Goal: Communication & Community: Ask a question

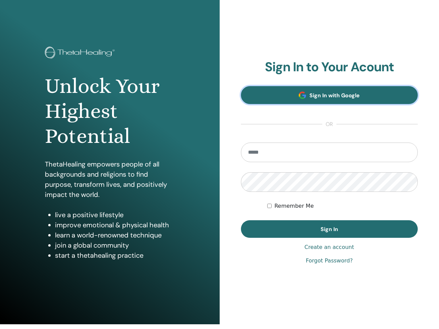
click at [288, 99] on link "Sign In with Google" at bounding box center [329, 95] width 177 height 18
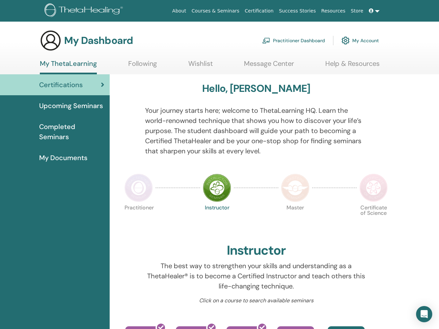
click at [138, 66] on link "Following" at bounding box center [142, 65] width 29 height 13
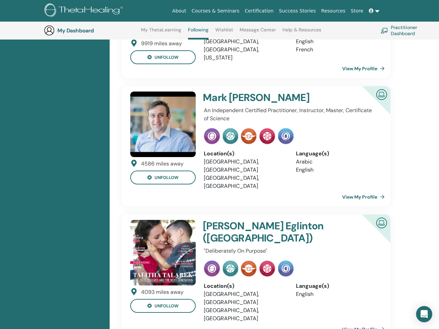
scroll to position [304, 0]
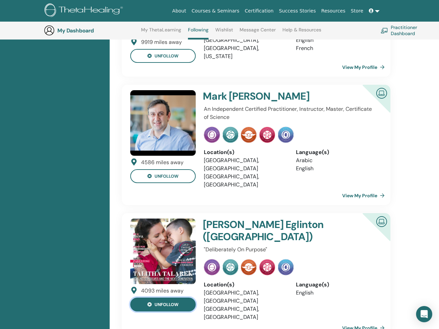
click at [177, 297] on button "unfollow" at bounding box center [162, 304] width 65 height 14
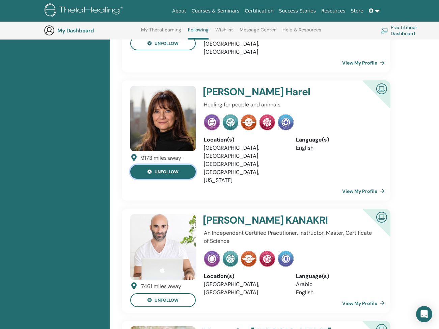
scroll to position [443, 0]
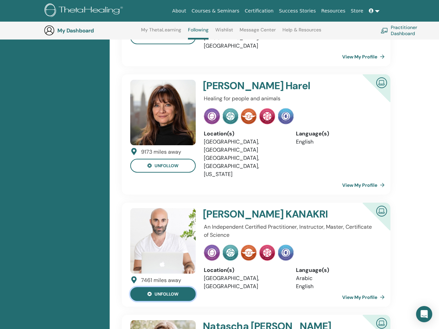
click at [174, 287] on button "unfollow" at bounding box center [162, 294] width 65 height 14
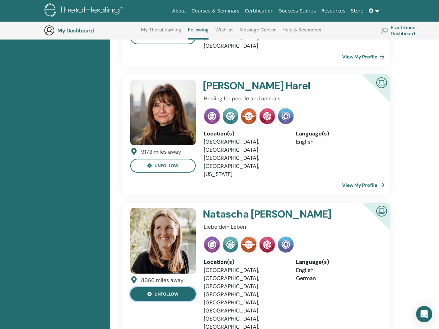
click at [174, 287] on button "unfollow" at bounding box center [162, 294] width 65 height 14
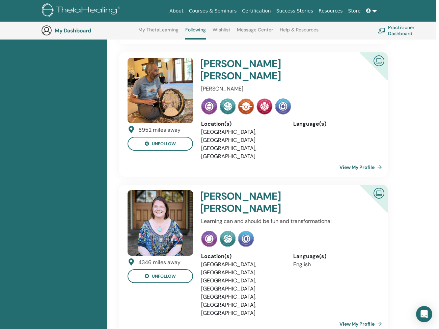
scroll to position [739, 3]
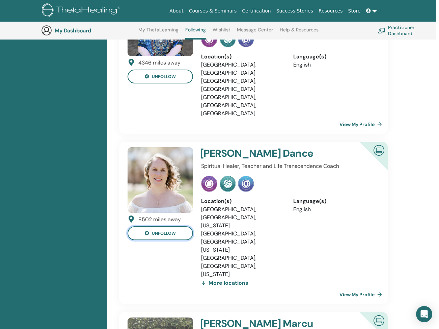
scroll to position [939, 3]
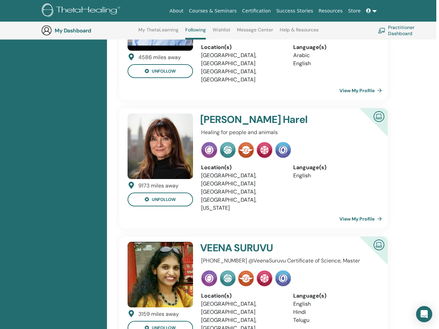
scroll to position [0, 0]
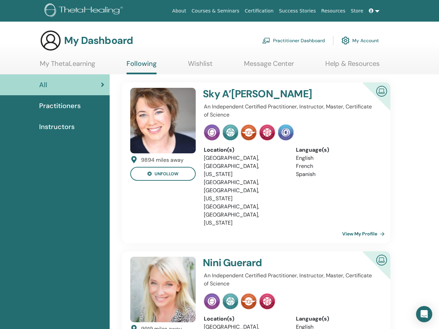
click at [84, 61] on link "My ThetaLearning" at bounding box center [67, 65] width 55 height 13
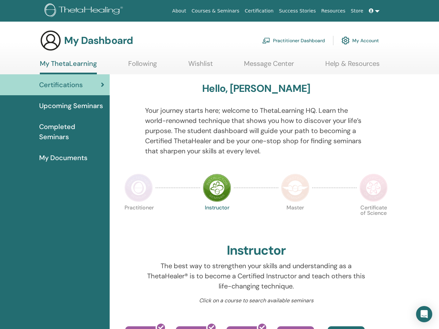
click at [75, 100] on link "Upcoming Seminars" at bounding box center [55, 105] width 110 height 21
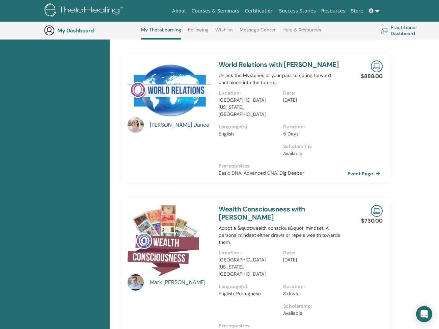
scroll to position [622, 0]
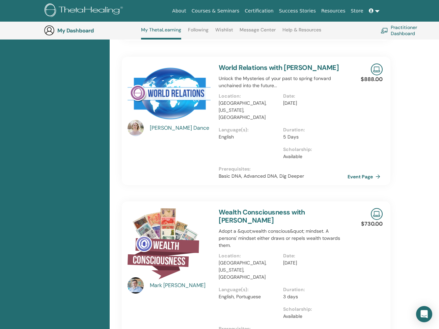
click at [224, 28] on link "Wishlist" at bounding box center [224, 32] width 18 height 11
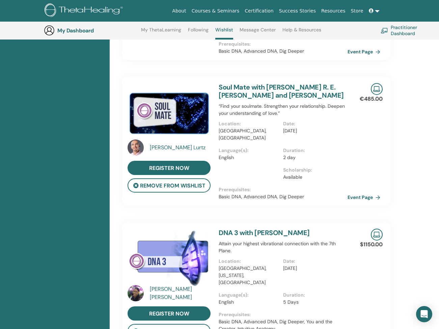
scroll to position [601, 0]
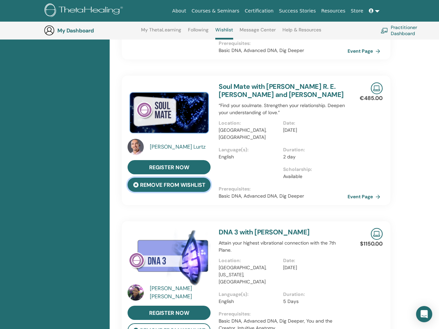
click at [190, 181] on button "remove from wishlist" at bounding box center [169, 185] width 83 height 14
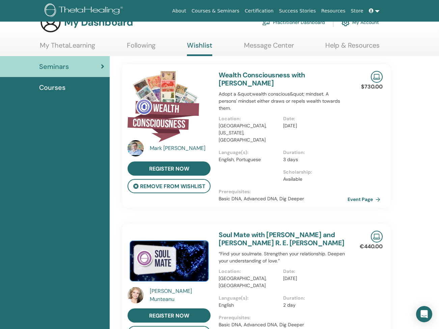
scroll to position [0, 0]
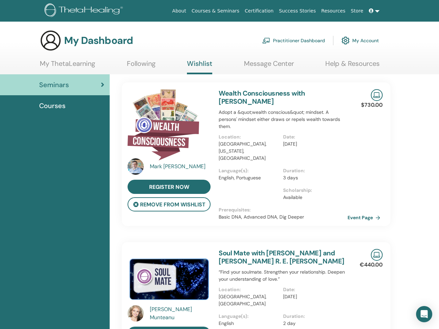
click at [74, 60] on link "My ThetaLearning" at bounding box center [67, 65] width 55 height 13
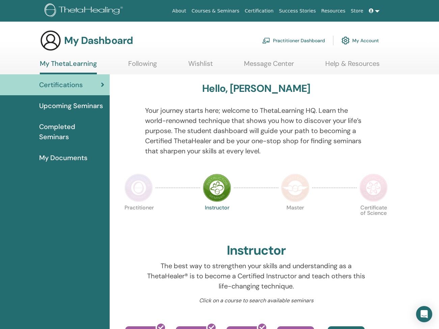
click at [131, 181] on img at bounding box center [139, 187] width 28 height 28
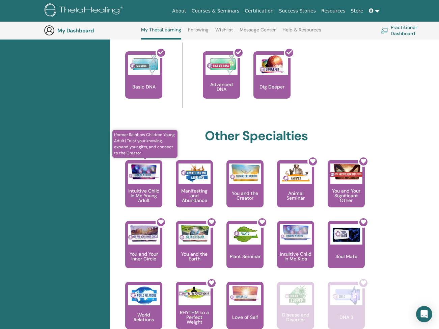
scroll to position [299, 0]
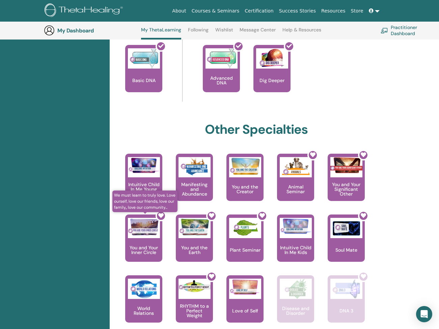
click at [141, 249] on div at bounding box center [147, 240] width 37 height 61
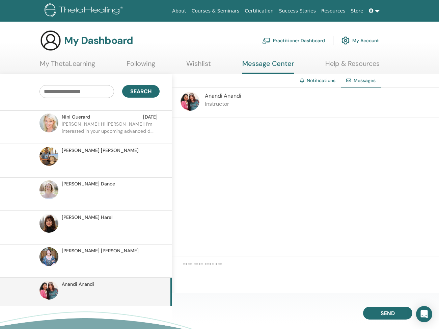
scroll to position [103, 0]
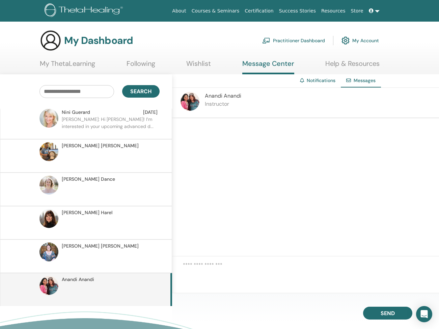
click at [277, 261] on textarea at bounding box center [311, 272] width 256 height 23
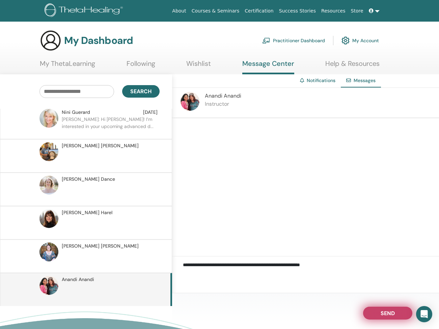
type textarea "**********"
click at [395, 312] on span "Send" at bounding box center [388, 311] width 14 height 5
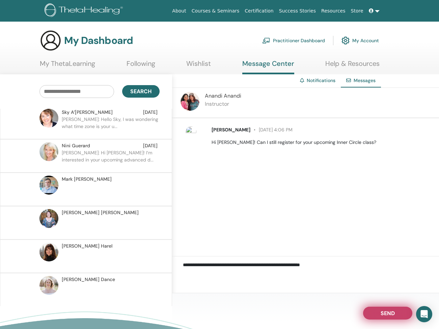
scroll to position [0, 0]
